Goal: Transaction & Acquisition: Purchase product/service

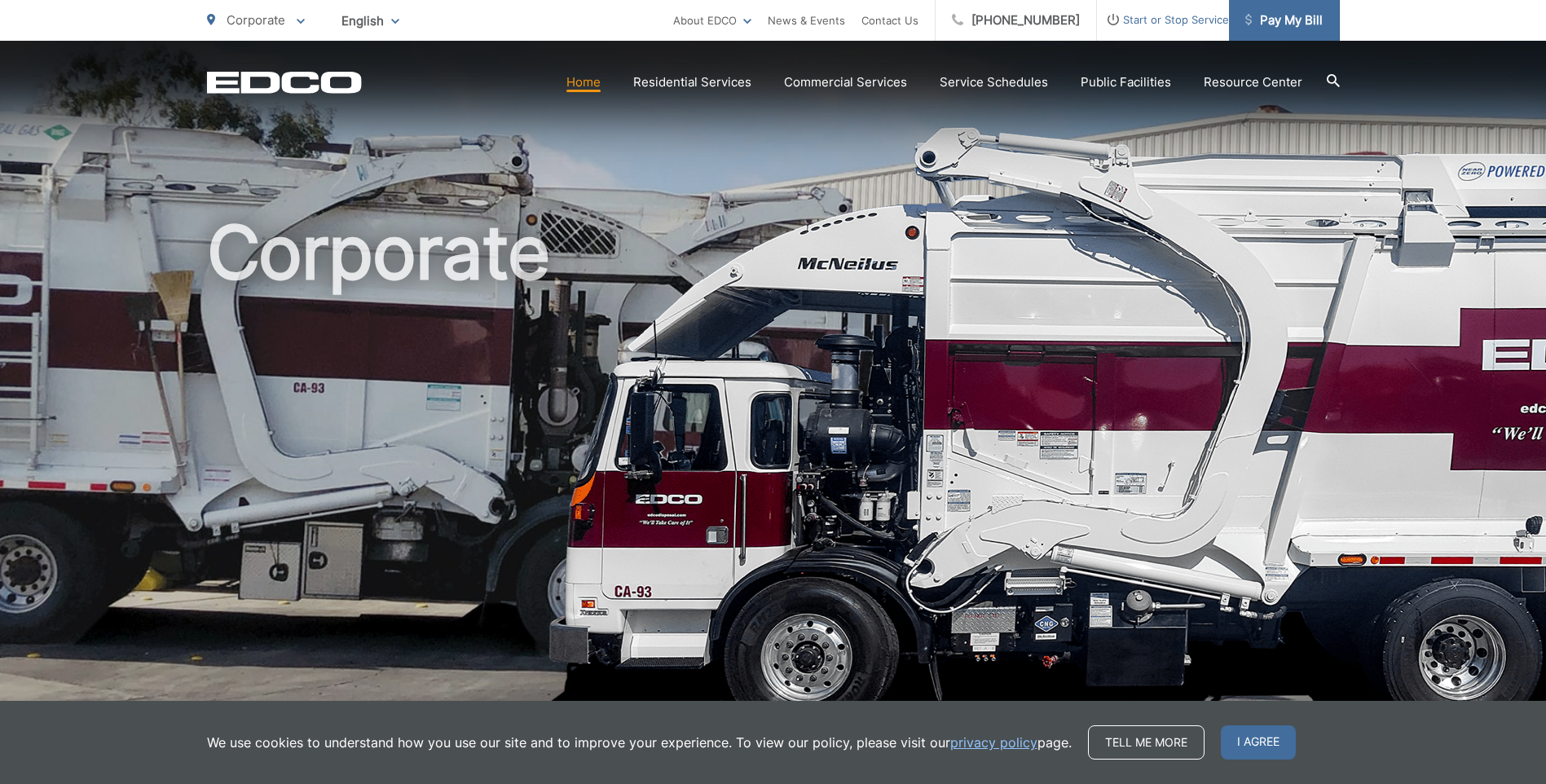
click at [1312, 26] on span "Pay My Bill" at bounding box center [1284, 20] width 78 height 20
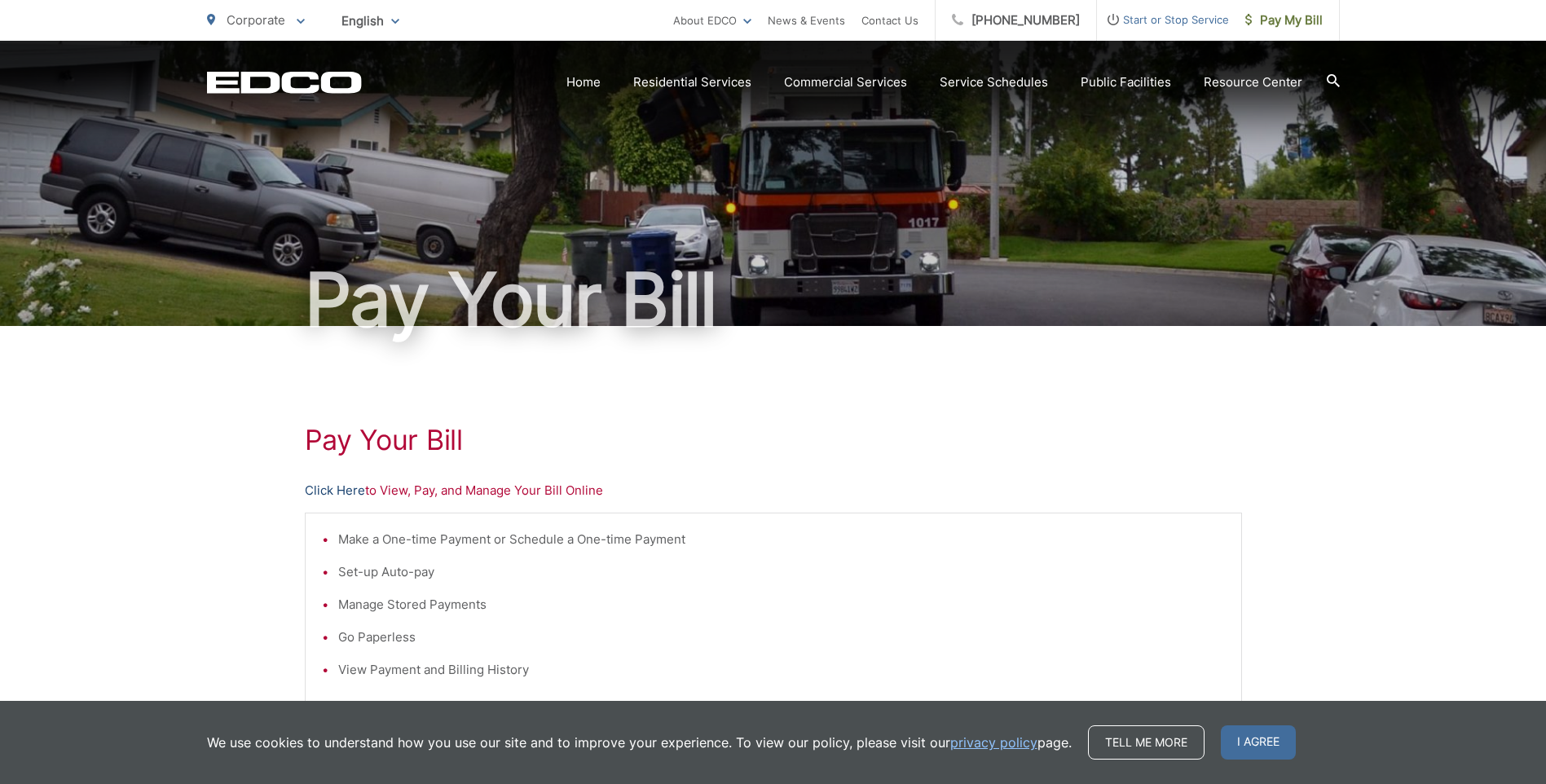
click at [339, 489] on link "Click Here" at bounding box center [335, 490] width 61 height 20
